Goal: Task Accomplishment & Management: Manage account settings

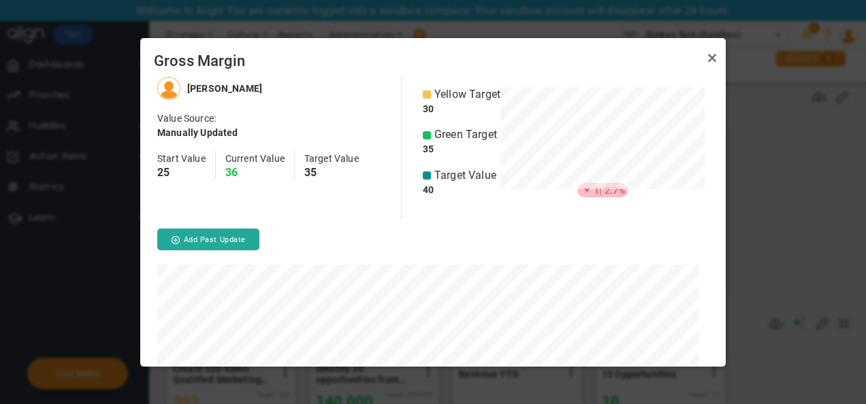
scroll to position [289, 574]
click at [441, 127] on span "Green Target" at bounding box center [465, 135] width 63 height 16
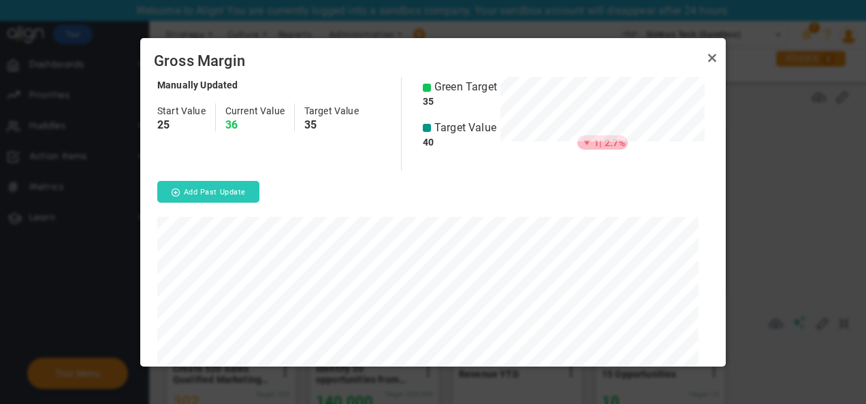
click at [218, 189] on button "Add Past Update" at bounding box center [208, 192] width 102 height 22
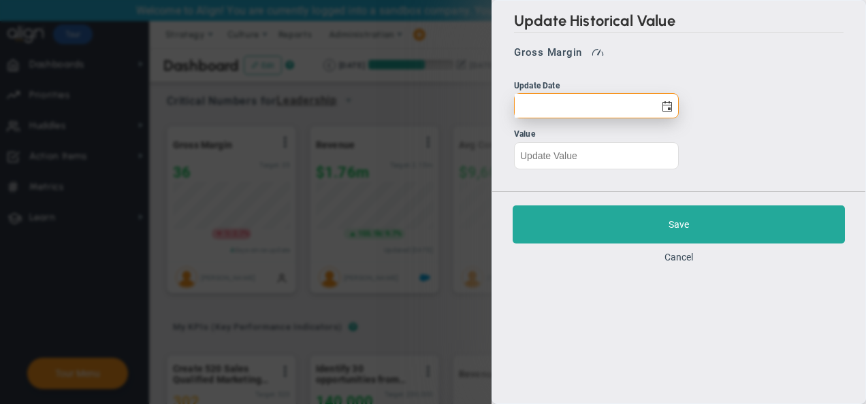
click at [583, 108] on input "text" at bounding box center [584, 106] width 140 height 24
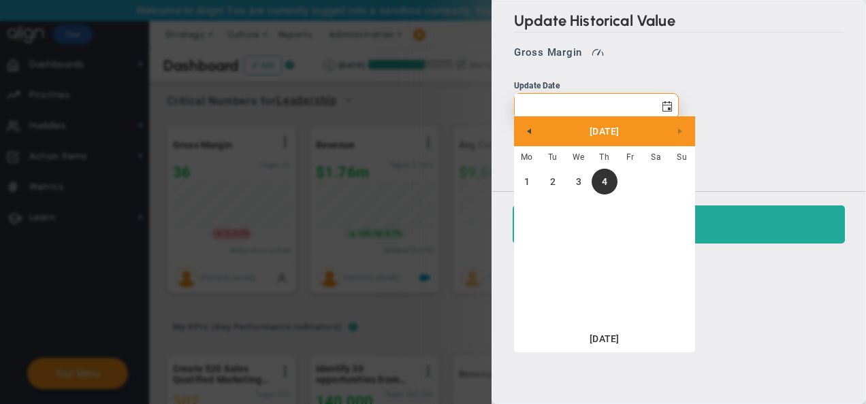
click at [583, 108] on input "text" at bounding box center [584, 106] width 140 height 24
click at [559, 181] on link "2" at bounding box center [553, 182] width 26 height 26
type input "[DATE]"
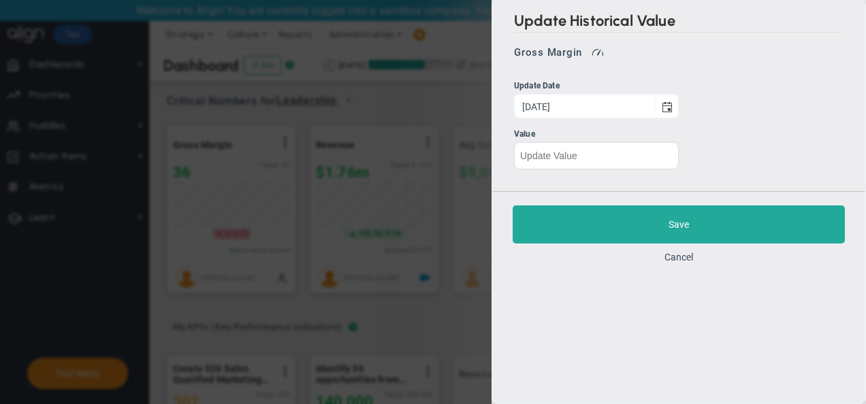
click at [596, 168] on div "Update Historical Value Gross Margin Update Date [DATE] Value" at bounding box center [678, 96] width 373 height 191
click at [614, 154] on input "text" at bounding box center [596, 155] width 165 height 27
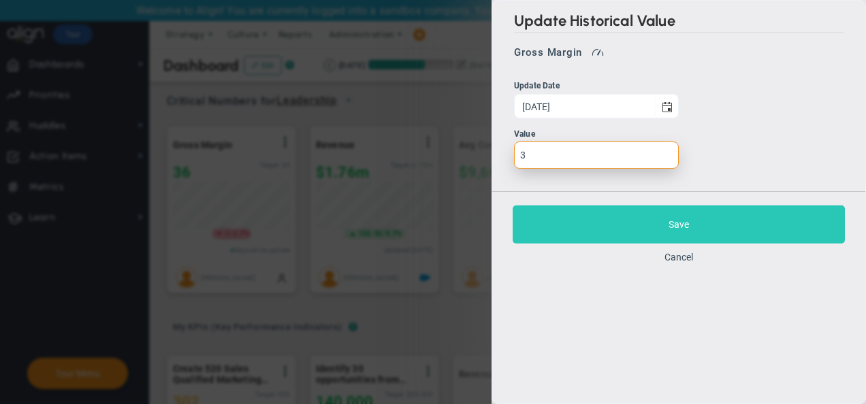
type input "3"
click at [623, 230] on button "Save" at bounding box center [678, 225] width 332 height 38
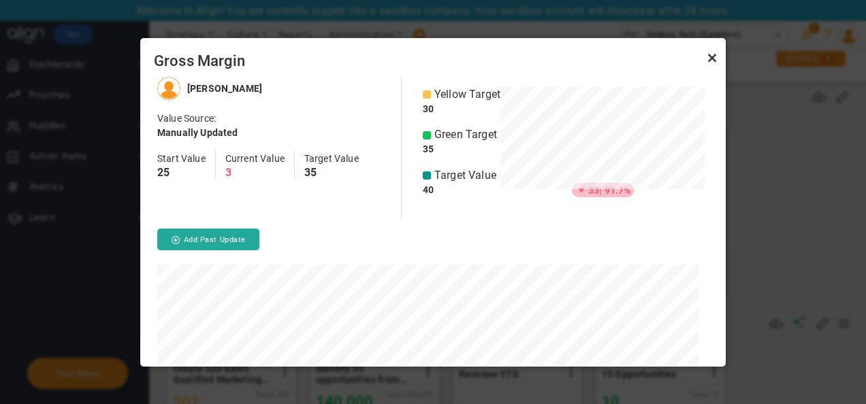
click at [710, 54] on link "Close" at bounding box center [712, 58] width 16 height 16
click at [229, 245] on button "Add Past Update" at bounding box center [208, 240] width 102 height 22
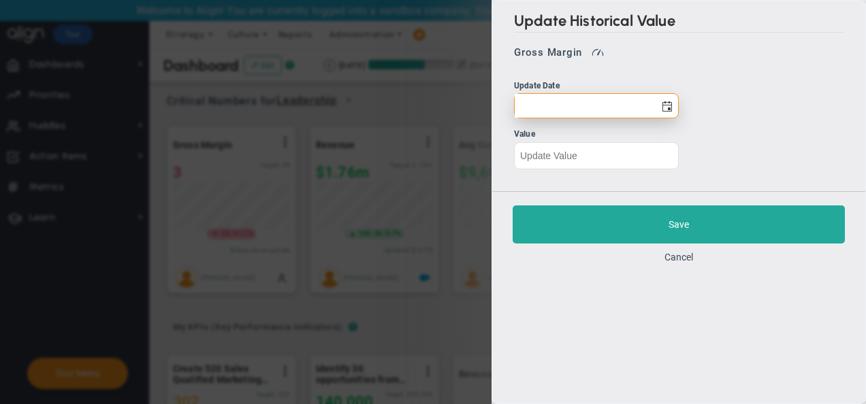
click at [604, 103] on input "text" at bounding box center [584, 106] width 140 height 24
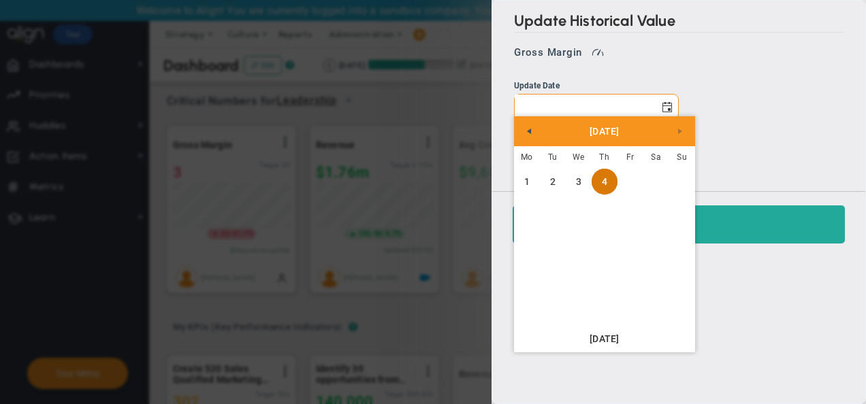
click at [603, 182] on link "4" at bounding box center [604, 182] width 26 height 26
type input "[DATE]"
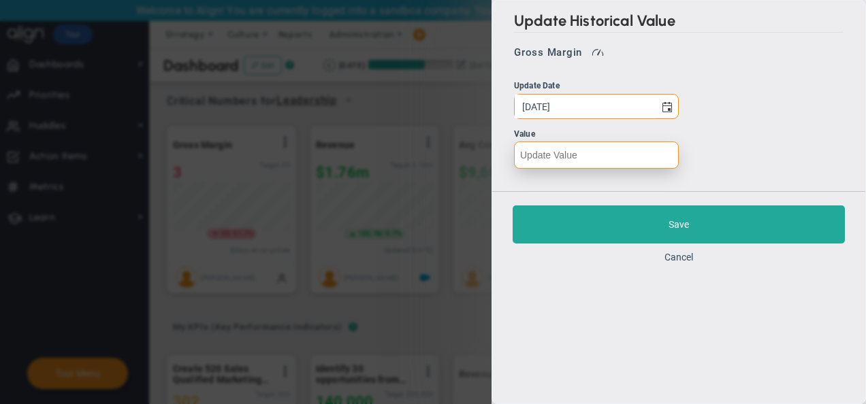
click at [581, 165] on input "text" at bounding box center [596, 155] width 165 height 27
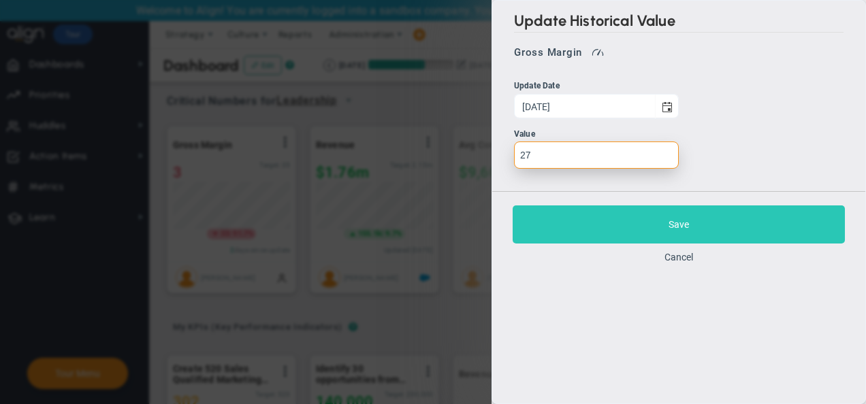
type input "27"
click at [638, 231] on button "Save" at bounding box center [678, 225] width 332 height 38
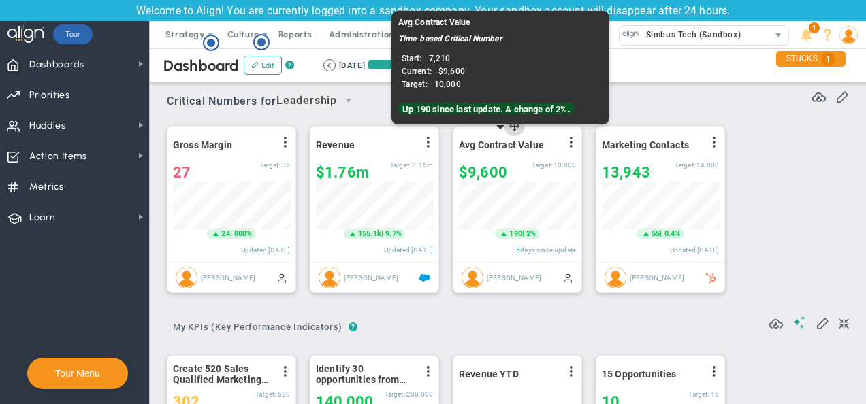
click at [495, 151] on div "Avg Contract Value" at bounding box center [501, 145] width 85 height 18
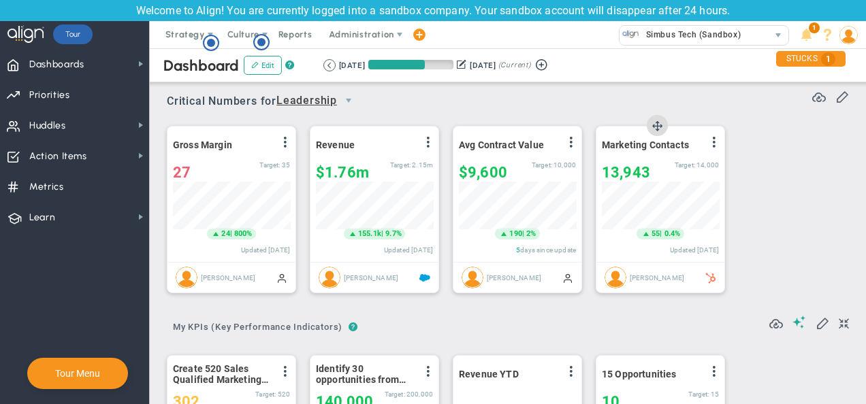
click at [606, 154] on div "Marketing Contacts View Historical Graph Edit Make "No Change" Update Add Past …" at bounding box center [660, 194] width 128 height 135
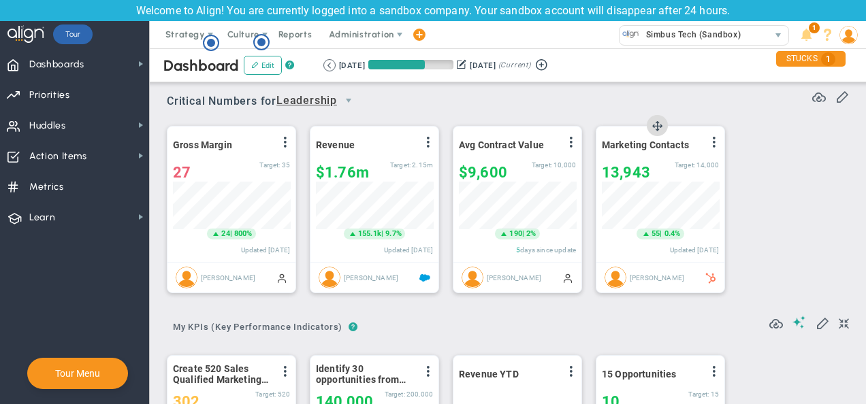
click at [606, 154] on div "Marketing Contacts View Historical Graph Edit Make "No Change" Update Add Past …" at bounding box center [660, 194] width 128 height 135
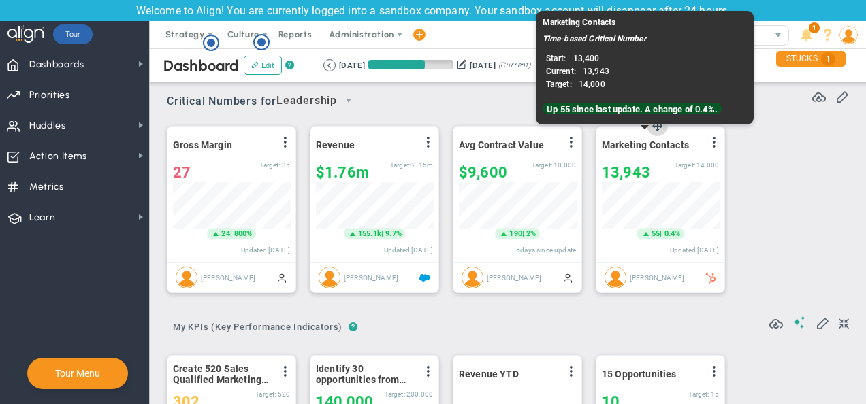
click at [648, 146] on span "Marketing Contacts" at bounding box center [645, 145] width 87 height 11
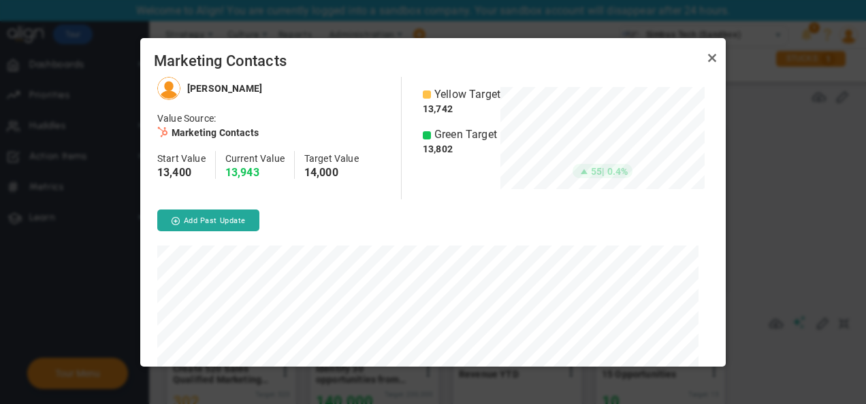
scroll to position [680241, 679956]
click at [713, 63] on link "Close" at bounding box center [712, 58] width 16 height 16
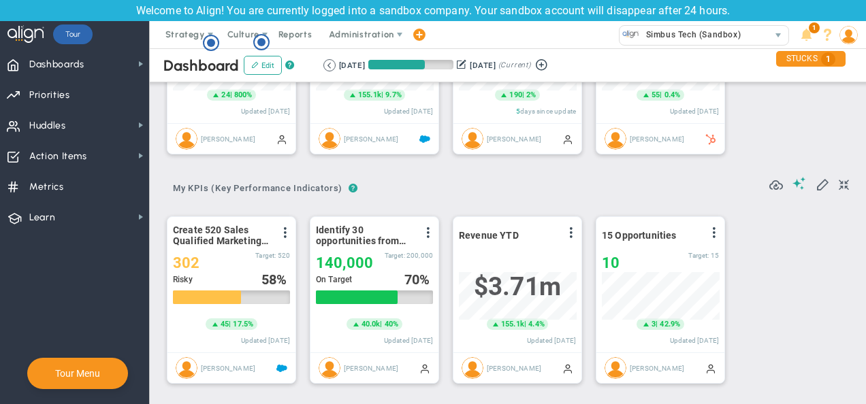
scroll to position [140, 0]
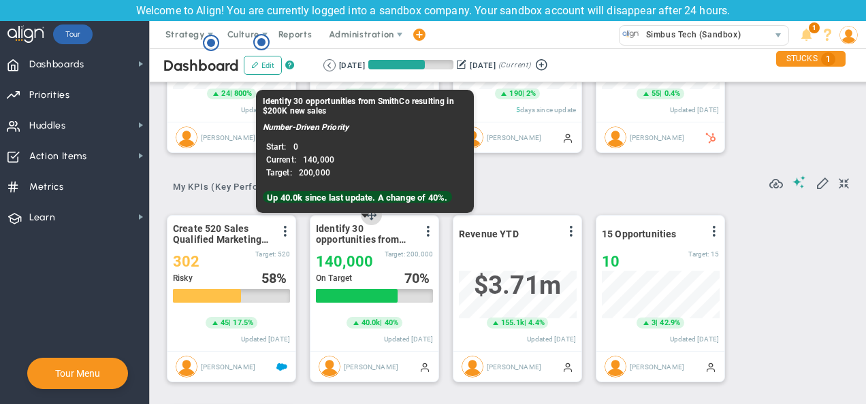
click at [373, 230] on span "Identify 30 opportunities from SmithCo resulting in $200K new sales" at bounding box center [365, 234] width 99 height 22
click at [367, 237] on span "Identify 30 opportunities from SmithCo resulting in $200K new sales" at bounding box center [365, 234] width 99 height 22
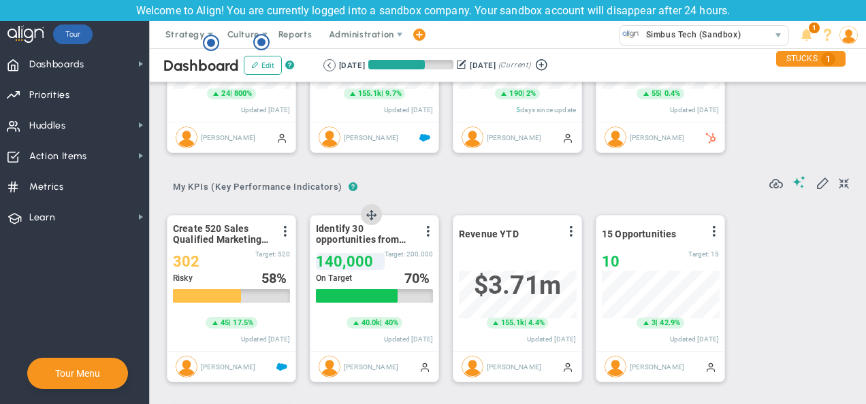
drag, startPoint x: 372, startPoint y: 272, endPoint x: 343, endPoint y: 268, distance: 28.8
click at [343, 268] on div "Identify 30 opportunities from SmithCo resulting in $200K new sales View Histor…" at bounding box center [374, 283] width 128 height 135
click at [343, 268] on span "140,000" at bounding box center [344, 261] width 57 height 17
click at [382, 264] on div "140000 140,000 Target: 200,000" at bounding box center [374, 261] width 117 height 16
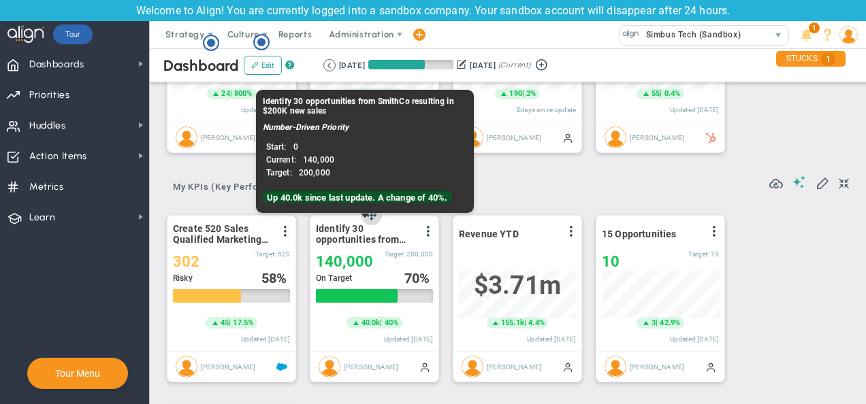
click at [365, 232] on span "Identify 30 opportunities from SmithCo resulting in $200K new sales" at bounding box center [365, 234] width 99 height 22
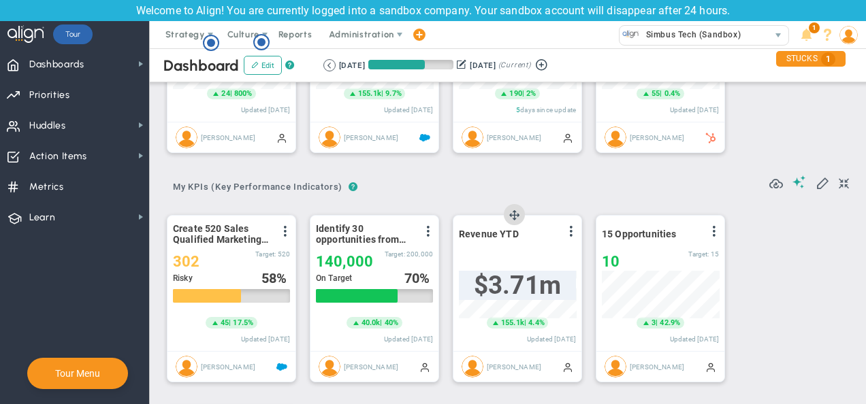
click at [488, 274] on span "$3.71m" at bounding box center [517, 285] width 87 height 29
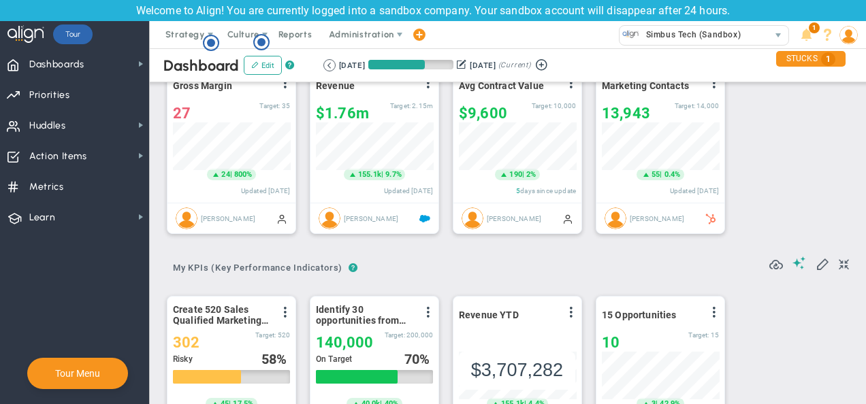
scroll to position [0, 0]
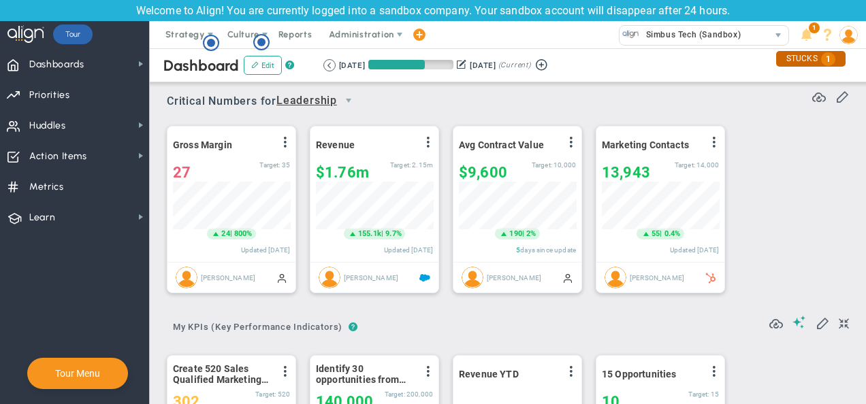
click at [810, 51] on div "STUCKS 1" at bounding box center [810, 59] width 69 height 16
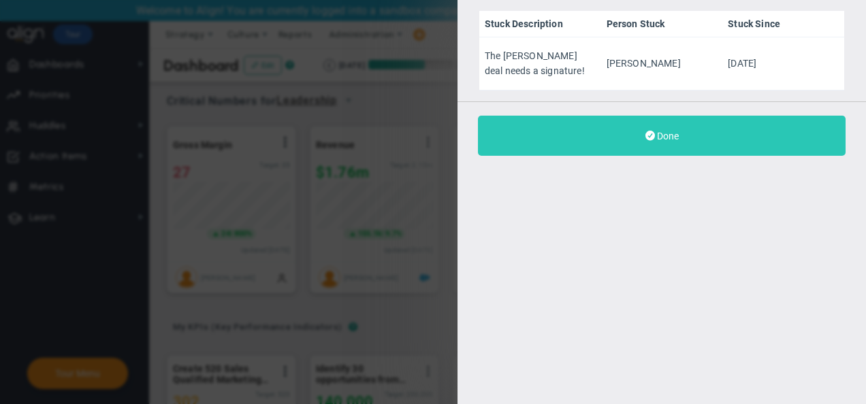
click at [568, 137] on button "Done" at bounding box center [661, 136] width 367 height 40
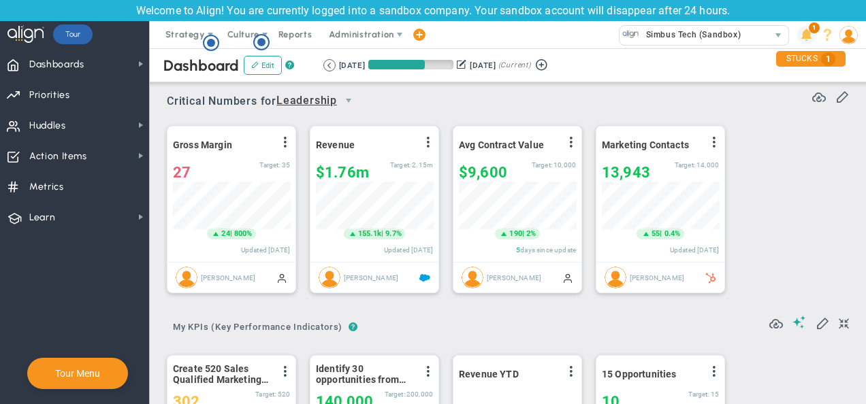
click at [802, 29] on span at bounding box center [806, 35] width 18 height 18
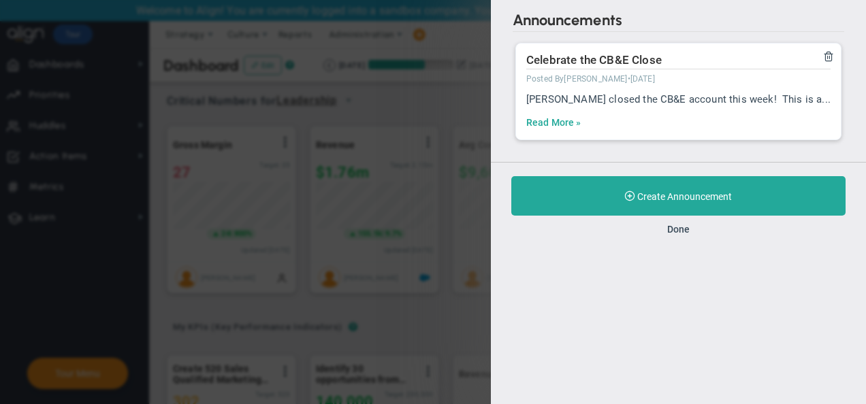
click at [572, 124] on link "Read More »" at bounding box center [553, 122] width 55 height 13
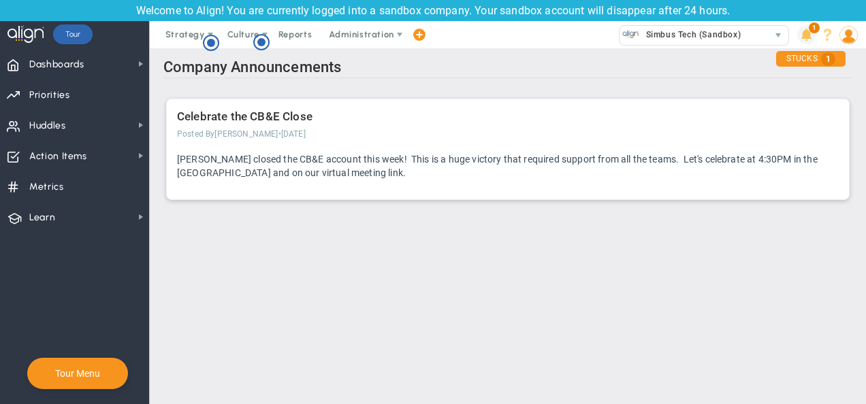
click at [799, 35] on span at bounding box center [806, 35] width 18 height 18
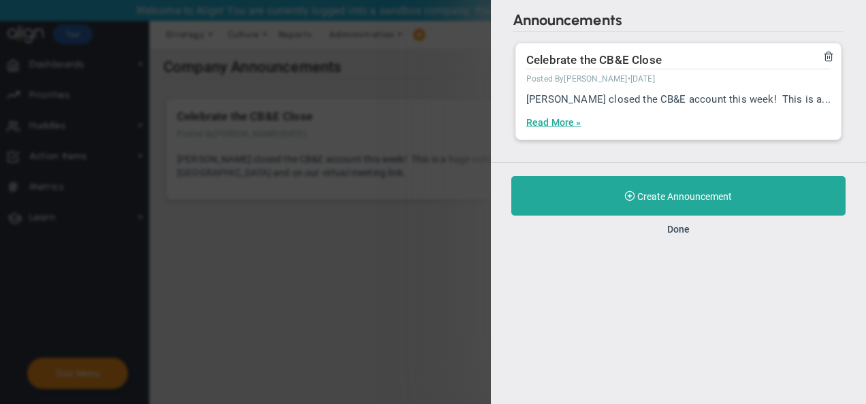
click at [228, 142] on div "Announcements There are currently no new announcements. Celebrate the CB&E Clos…" at bounding box center [433, 202] width 866 height 404
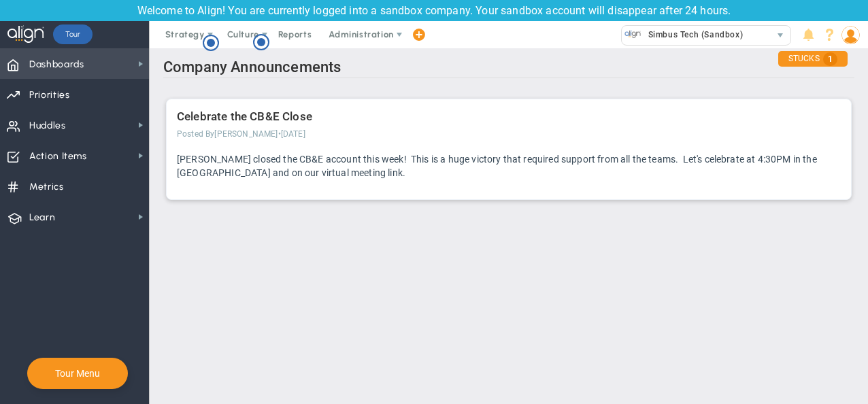
click at [98, 69] on span "Dashboards Dashboards" at bounding box center [74, 63] width 149 height 31
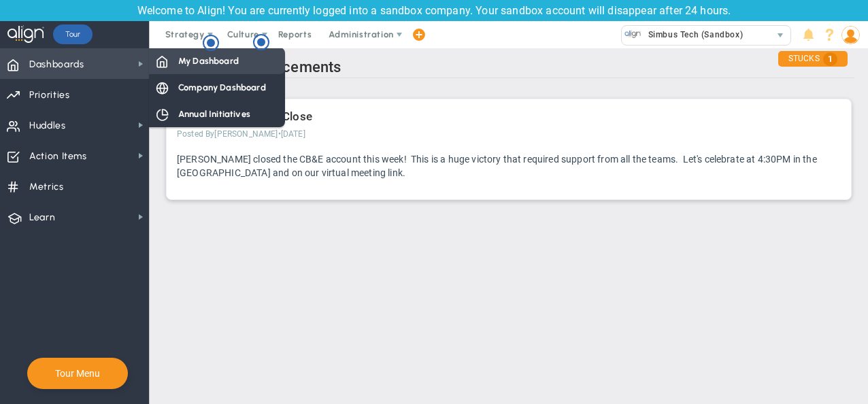
click at [201, 57] on span "My Dashboard" at bounding box center [208, 60] width 61 height 13
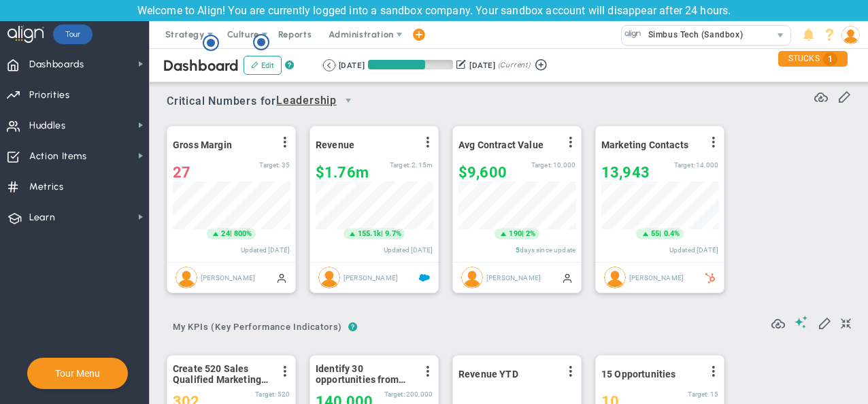
click at [836, 148] on div "Gross Margin View Historical Graph Edit Make "No Change" Update Add Past Update…" at bounding box center [504, 209] width 702 height 191
